Goal: Information Seeking & Learning: Learn about a topic

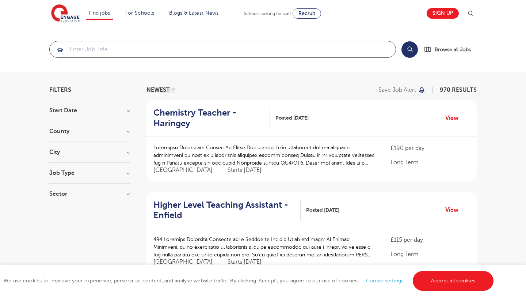
click at [116, 43] on input "search" at bounding box center [223, 49] width 346 height 16
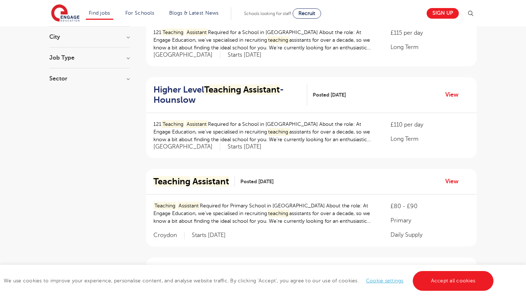
scroll to position [115, 0]
type input "teaching assistant"
click at [451, 95] on link "View" at bounding box center [454, 95] width 19 height 10
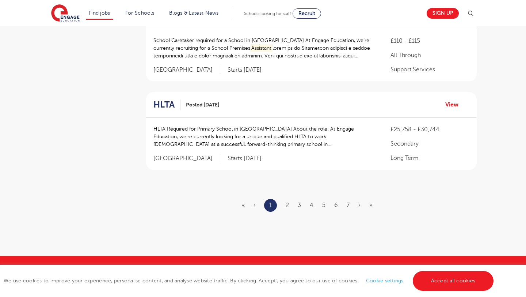
scroll to position [866, 0]
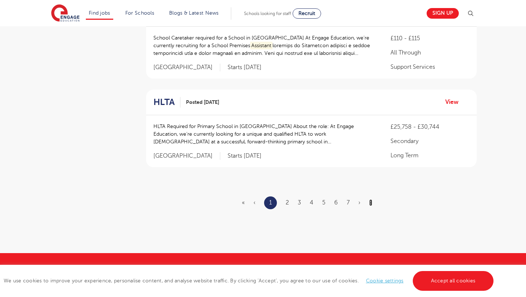
click at [370, 204] on link "»" at bounding box center [370, 202] width 3 height 7
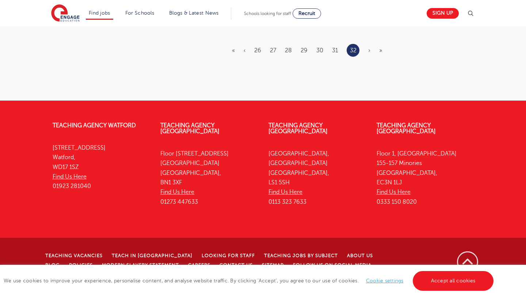
scroll to position [0, 0]
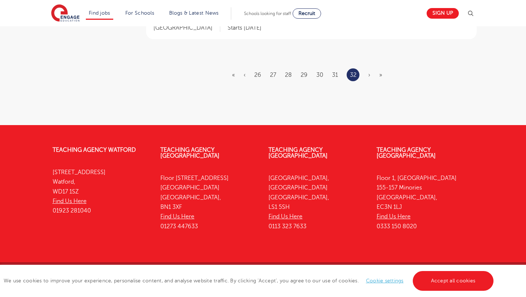
scroll to position [243, 0]
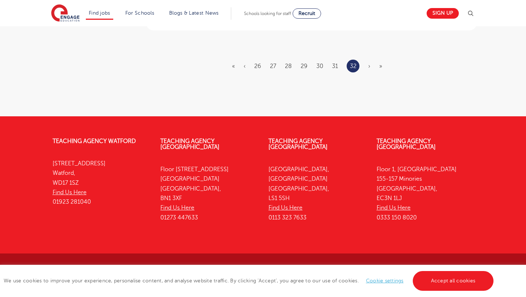
click at [381, 67] on span "»" at bounding box center [380, 66] width 3 height 7
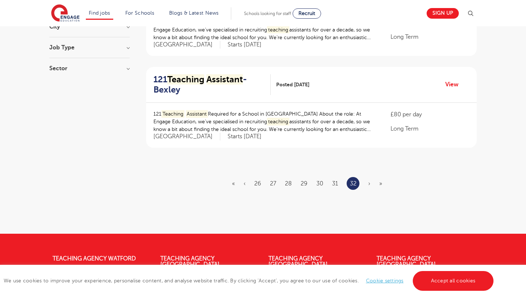
scroll to position [0, 0]
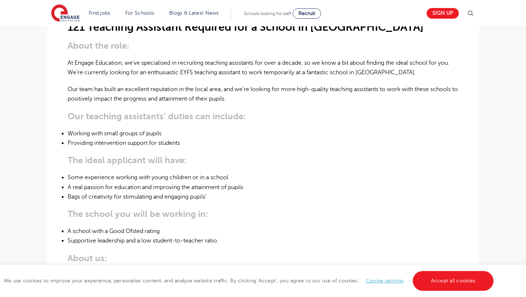
scroll to position [182, 0]
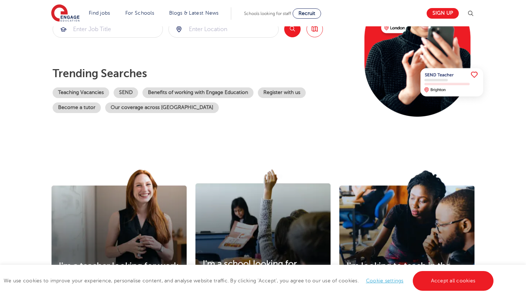
scroll to position [111, 0]
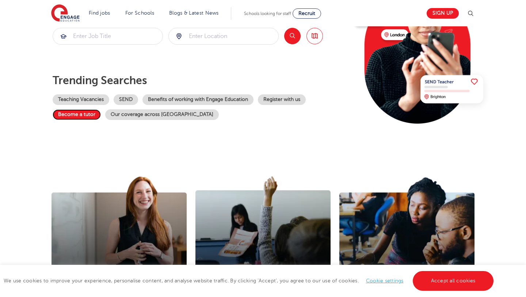
click at [80, 112] on link "Become a tutor" at bounding box center [77, 114] width 48 height 11
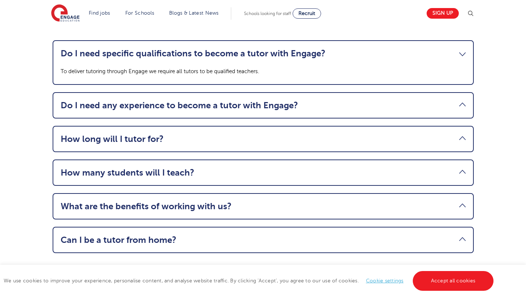
scroll to position [797, 0]
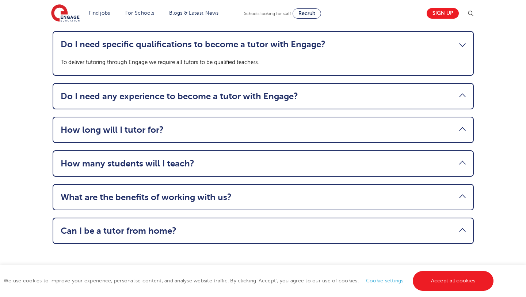
click at [114, 167] on link "How many students will I teach?" at bounding box center [263, 163] width 405 height 10
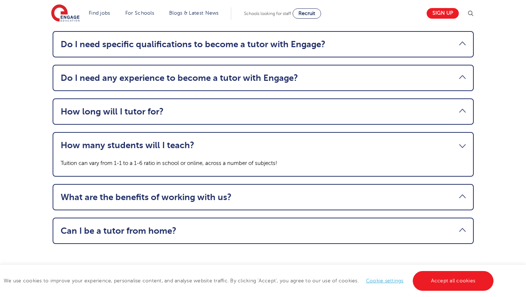
click at [118, 147] on link "How many students will I teach?" at bounding box center [263, 145] width 405 height 10
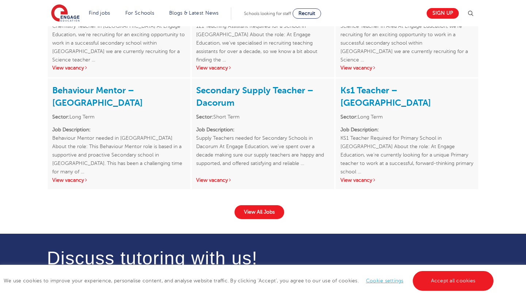
scroll to position [1141, 0]
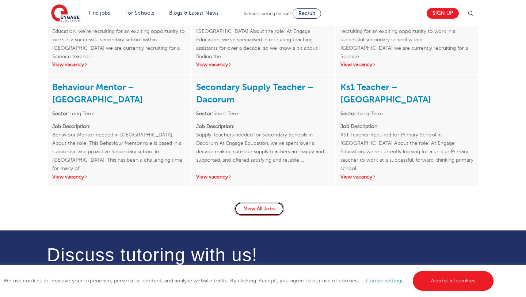
click at [264, 210] on link "View All Jobs" at bounding box center [260, 209] width 50 height 14
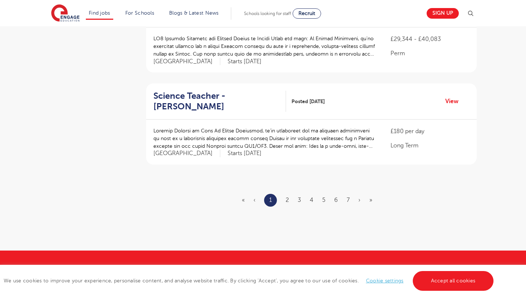
scroll to position [849, 0]
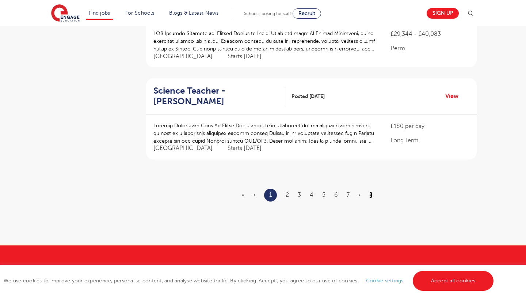
click at [371, 191] on link "»" at bounding box center [370, 194] width 3 height 7
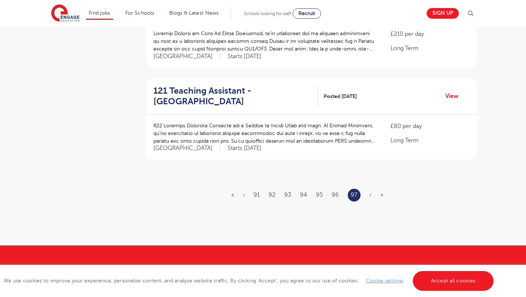
scroll to position [0, 0]
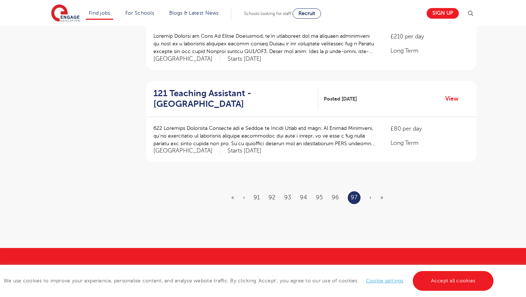
scroll to position [850, 0]
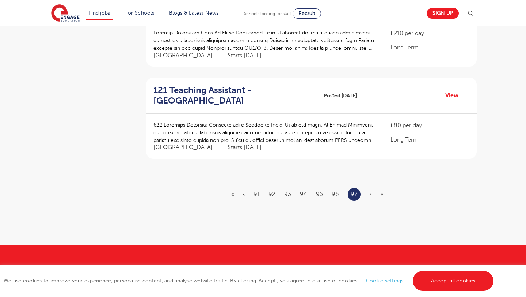
click at [381, 191] on span "»" at bounding box center [381, 194] width 3 height 7
click at [380, 191] on span "»" at bounding box center [381, 194] width 3 height 7
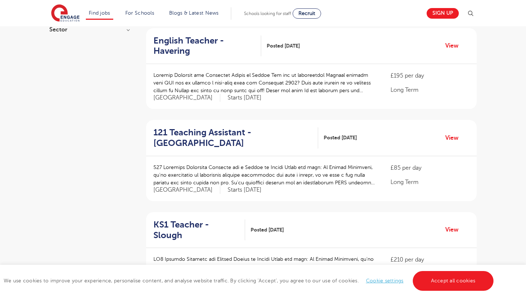
scroll to position [0, 0]
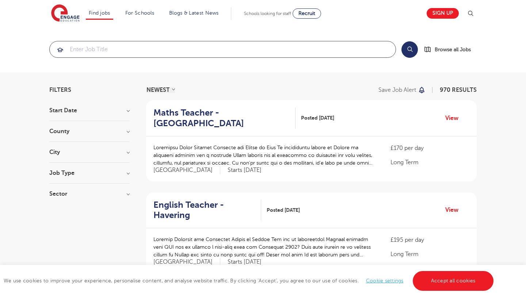
click at [99, 48] on input "search" at bounding box center [223, 49] width 346 height 16
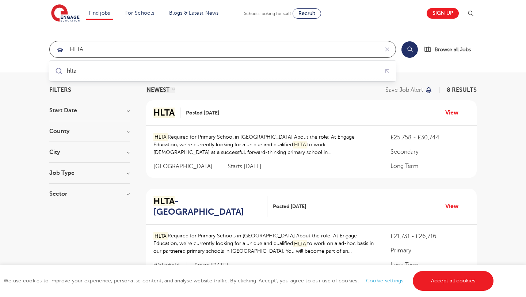
type input "HLTA"
click button "Submit" at bounding box center [0, 0] width 0 height 0
click at [112, 131] on h3 "County" at bounding box center [89, 131] width 80 height 6
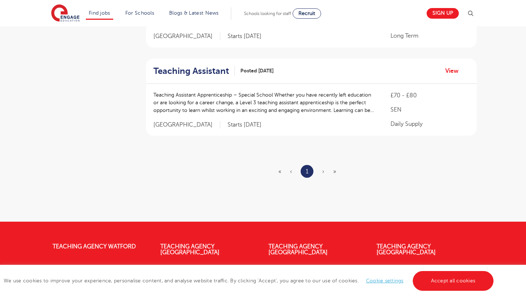
scroll to position [731, 0]
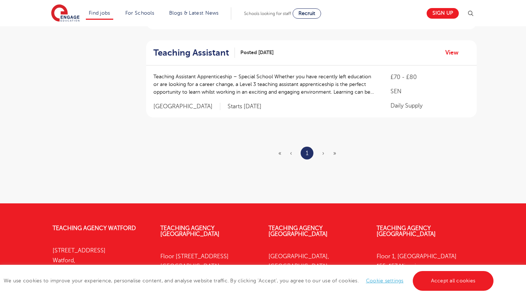
click at [330, 147] on ul "« ‹ 1 › »" at bounding box center [311, 153] width 67 height 13
click at [334, 150] on span "»" at bounding box center [334, 153] width 3 height 7
click at [323, 150] on span "›" at bounding box center [323, 153] width 2 height 7
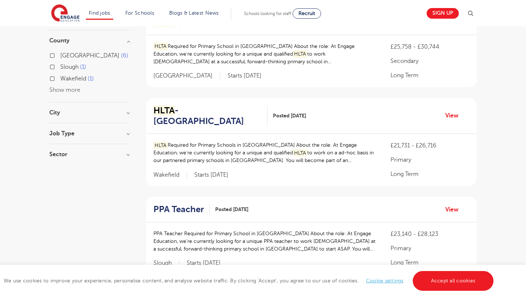
scroll to position [0, 0]
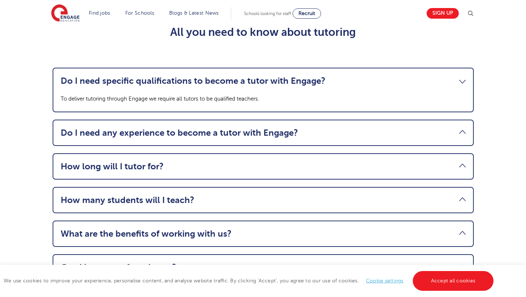
scroll to position [760, 0]
